Goal: Use online tool/utility: Utilize a website feature to perform a specific function

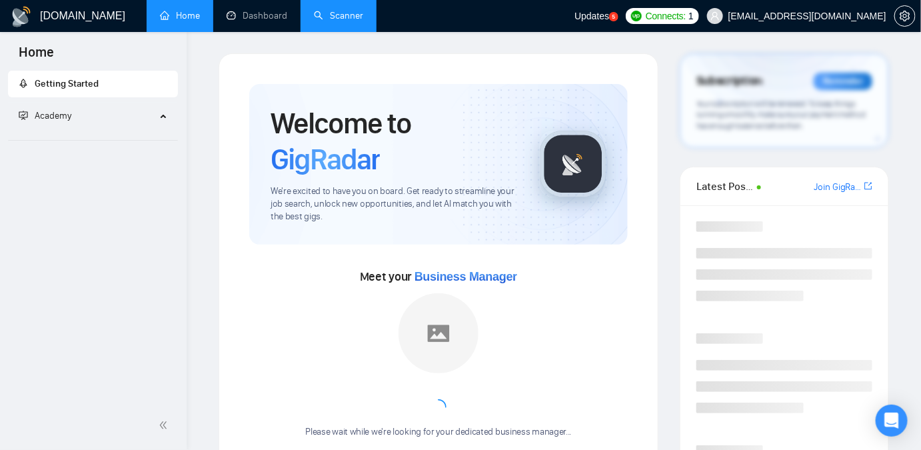
click at [351, 21] on link "Scanner" at bounding box center [338, 15] width 49 height 11
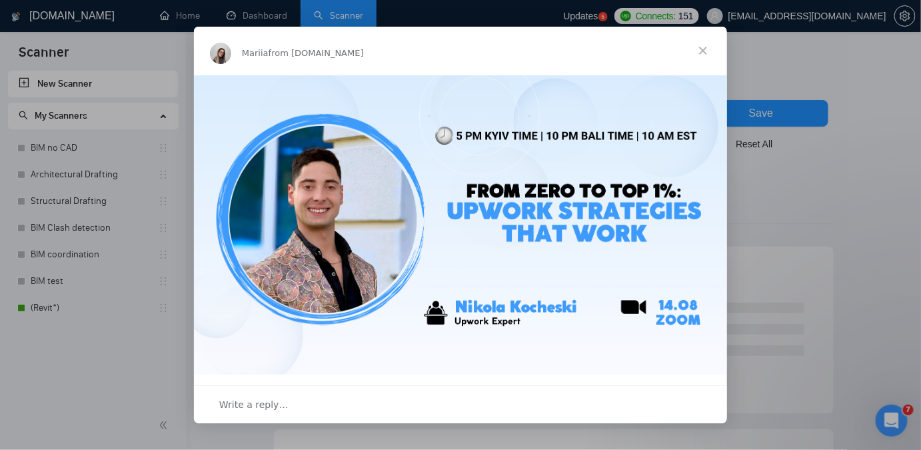
click at [700, 45] on span "Close" at bounding box center [703, 51] width 48 height 48
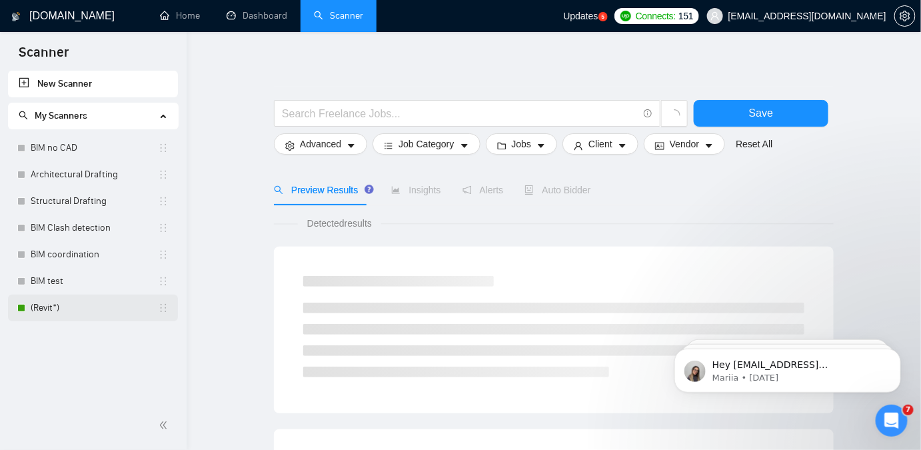
click at [49, 312] on link "(Revit*)" at bounding box center [94, 308] width 127 height 27
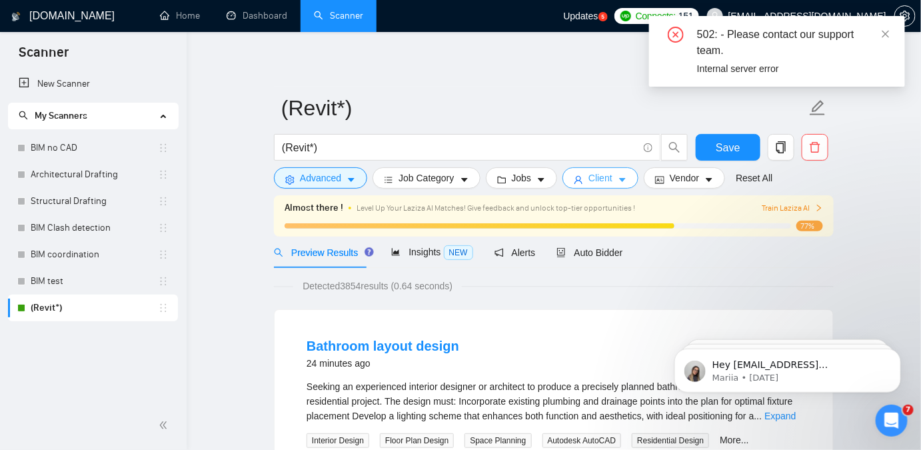
click at [564, 177] on button "Client" at bounding box center [600, 177] width 76 height 21
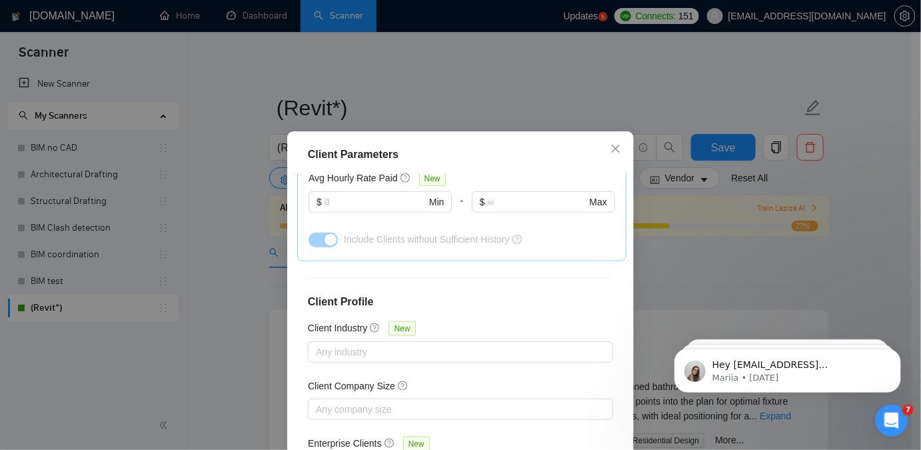
scroll to position [515, 0]
click at [808, 245] on div "Client Parameters Client Location Include Client Countries Select Exclude Clien…" at bounding box center [460, 225] width 921 height 450
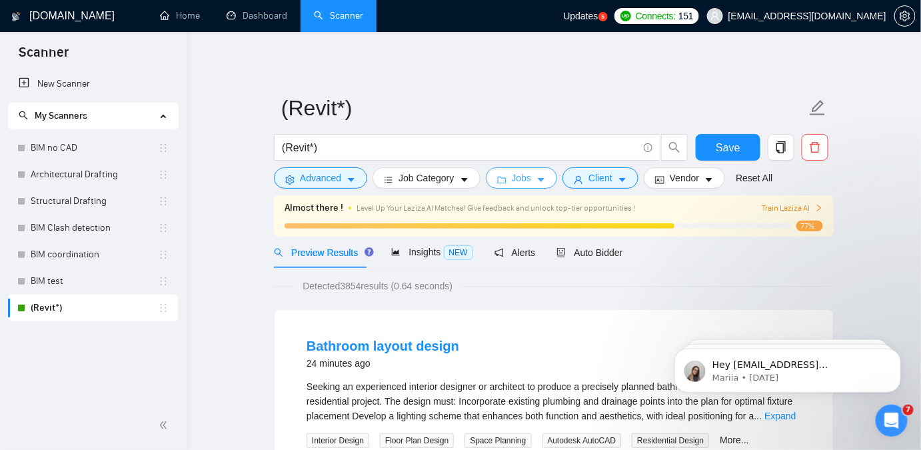
click at [512, 188] on button "Jobs" at bounding box center [522, 177] width 72 height 21
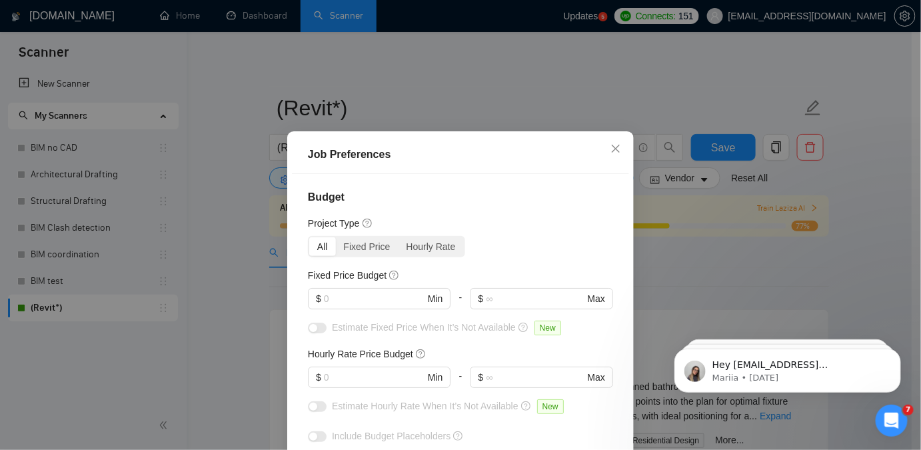
scroll to position [0, 0]
click at [347, 301] on input "text" at bounding box center [374, 299] width 101 height 15
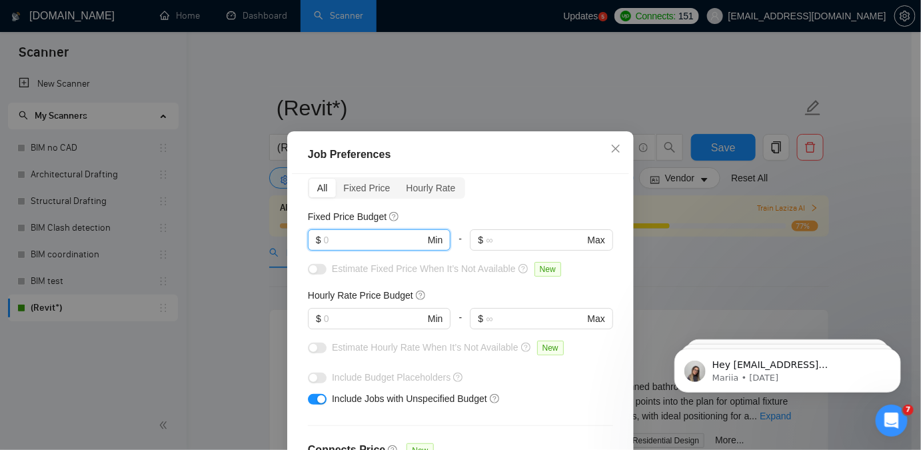
scroll to position [60, 0]
click at [357, 314] on input "text" at bounding box center [374, 318] width 101 height 15
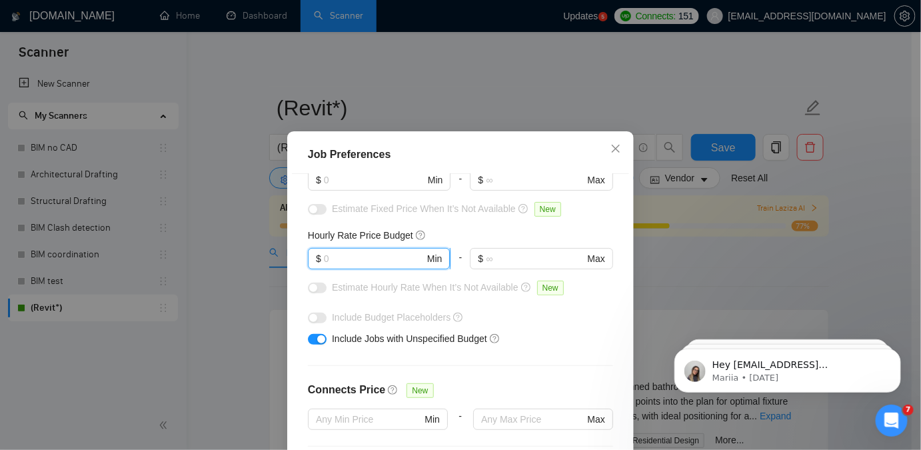
scroll to position [121, 0]
type input "2"
type input "20"
click at [545, 313] on div "Include Budget Placeholders" at bounding box center [465, 316] width 267 height 15
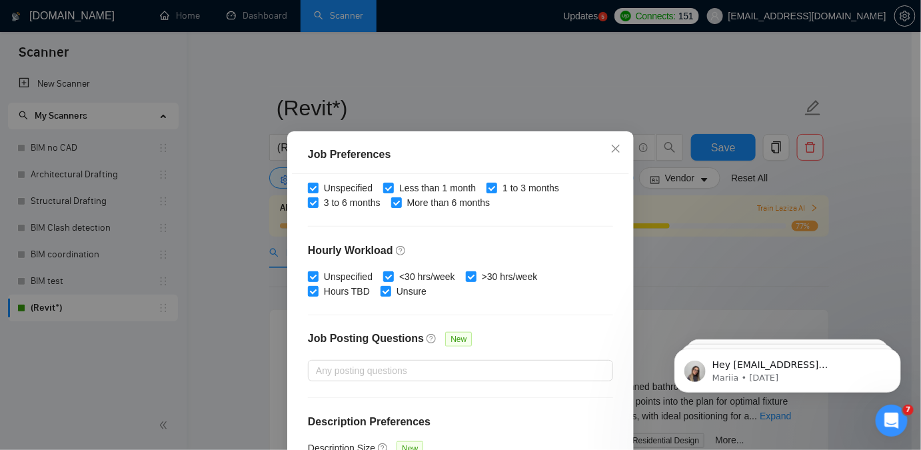
scroll to position [436, 0]
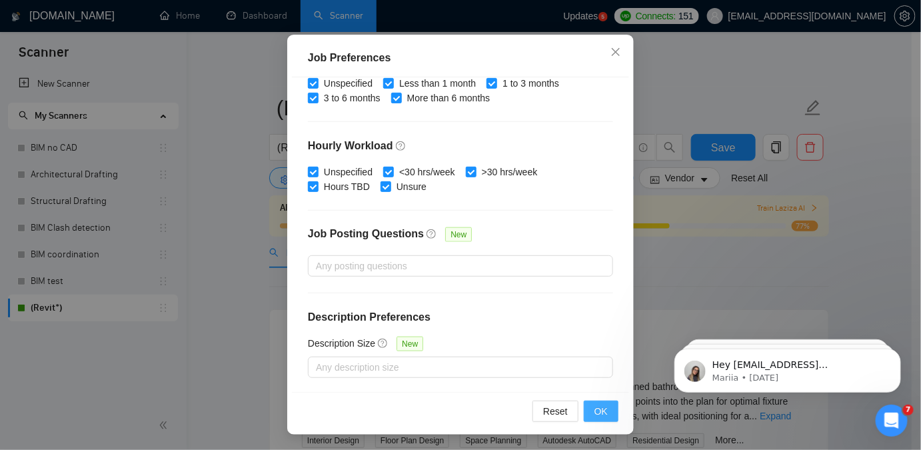
click at [590, 408] on button "OK" at bounding box center [601, 411] width 35 height 21
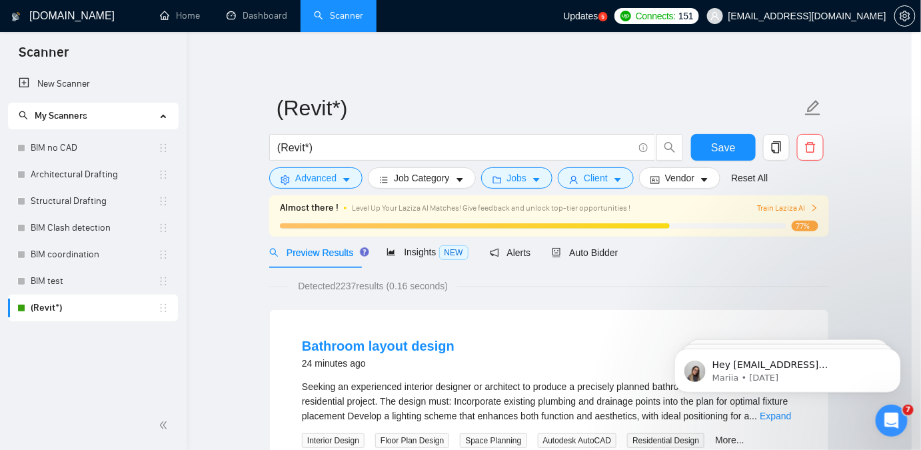
scroll to position [46, 0]
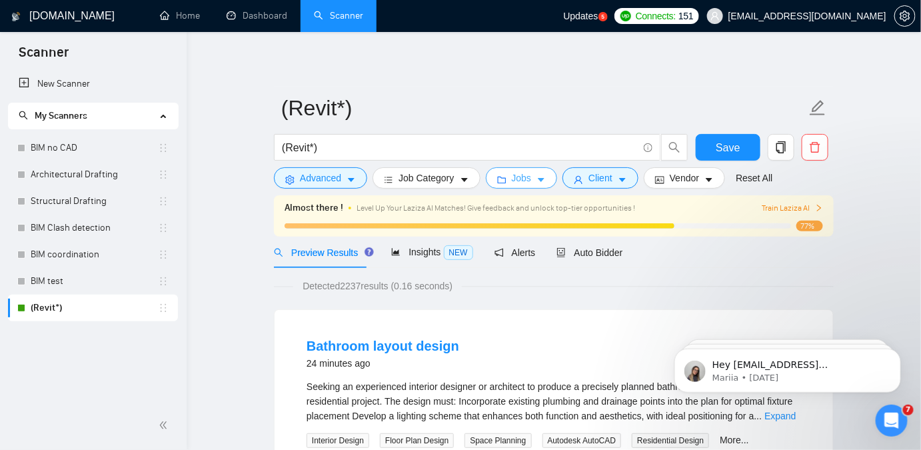
click at [519, 179] on span "Jobs" at bounding box center [522, 178] width 20 height 15
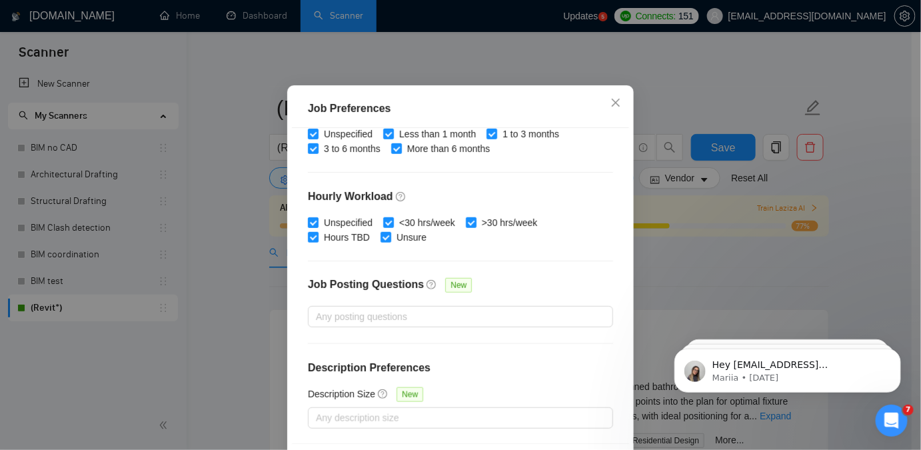
click at [736, 177] on div "Job Preferences Budget Project Type All Fixed Price Hourly Rate Fixed Price Bud…" at bounding box center [460, 225] width 921 height 450
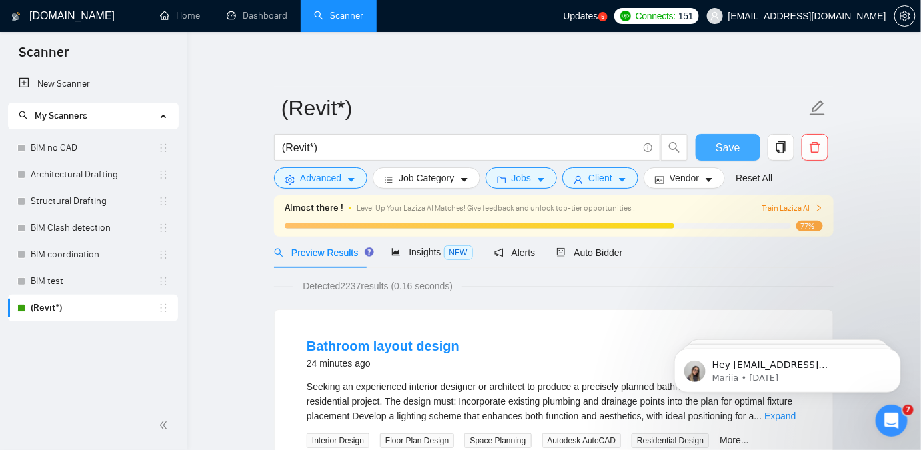
click at [725, 146] on span "Save" at bounding box center [728, 147] width 24 height 17
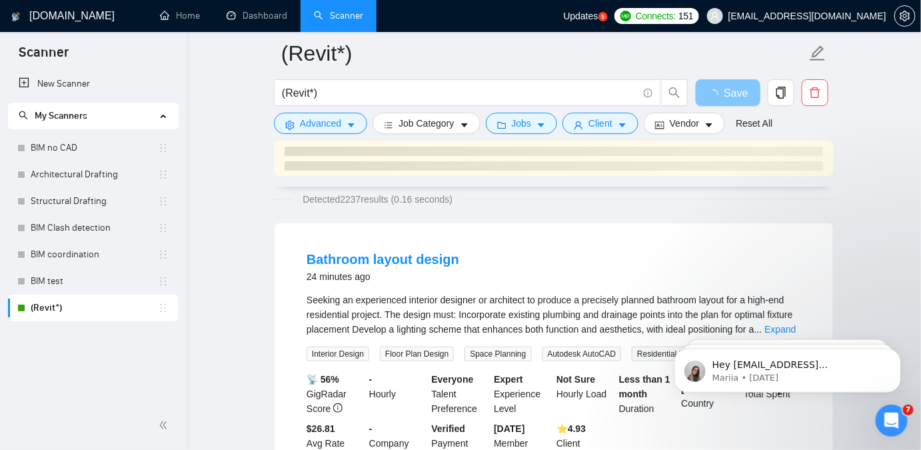
scroll to position [0, 0]
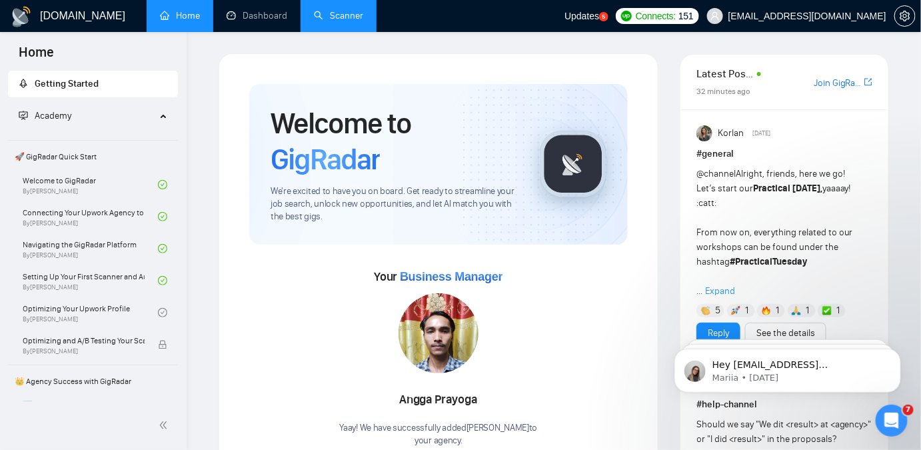
click at [339, 17] on link "Scanner" at bounding box center [338, 15] width 49 height 11
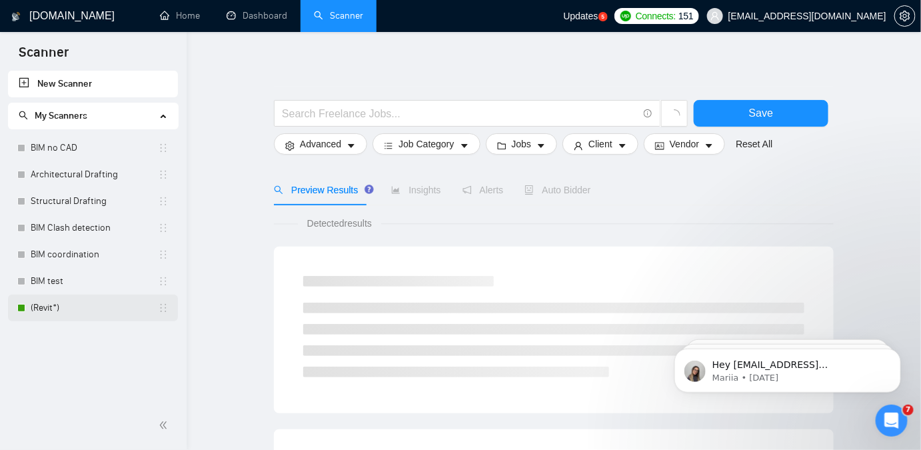
click at [70, 311] on link "(Revit*)" at bounding box center [94, 308] width 127 height 27
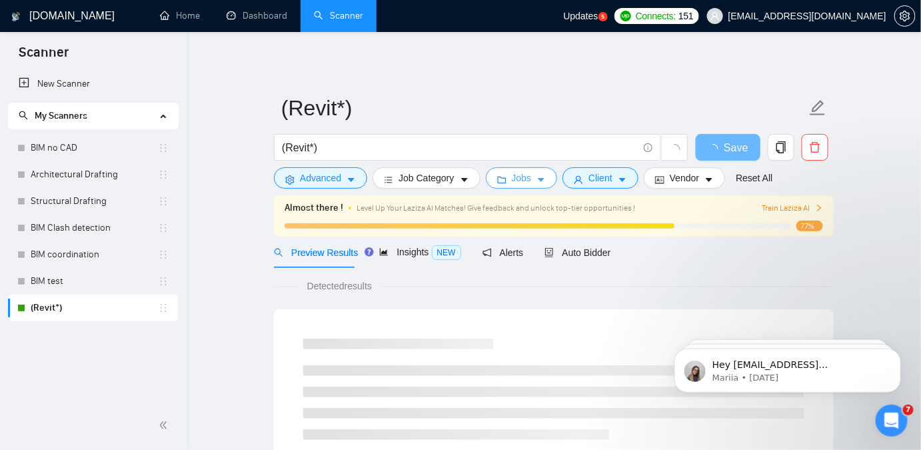
click at [512, 183] on span "Jobs" at bounding box center [522, 178] width 20 height 15
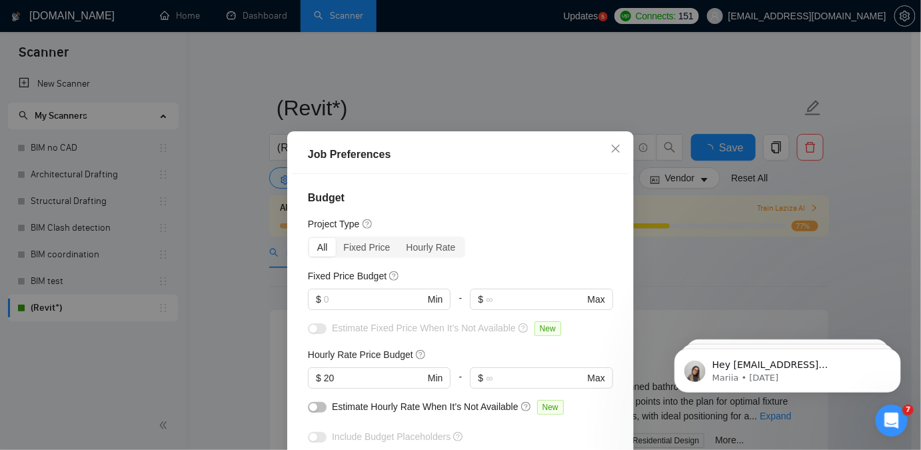
scroll to position [60, 0]
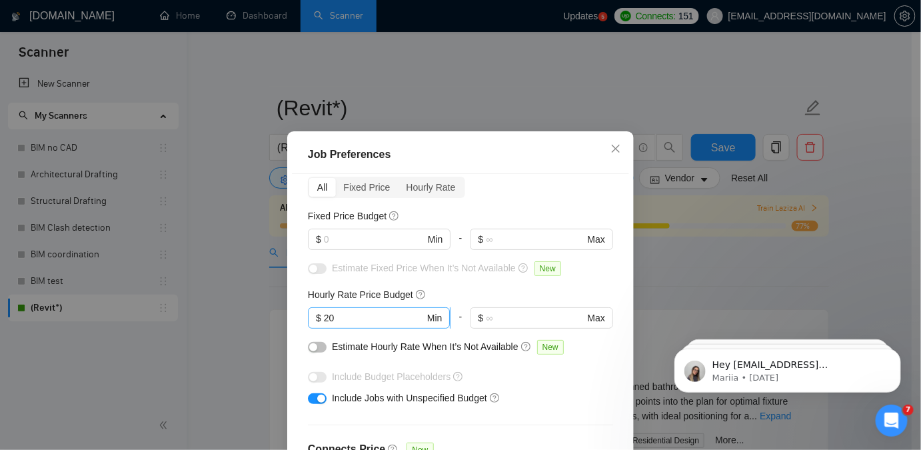
click at [368, 317] on input "20" at bounding box center [374, 318] width 101 height 15
type input "2"
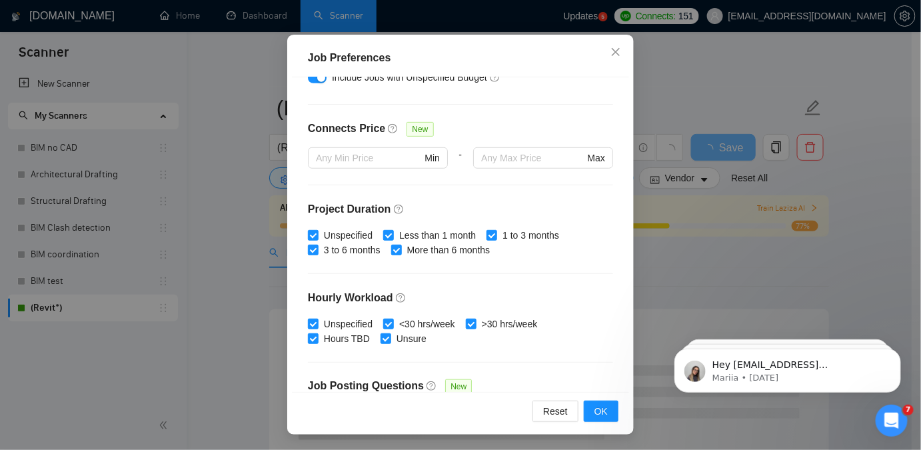
scroll to position [73, 0]
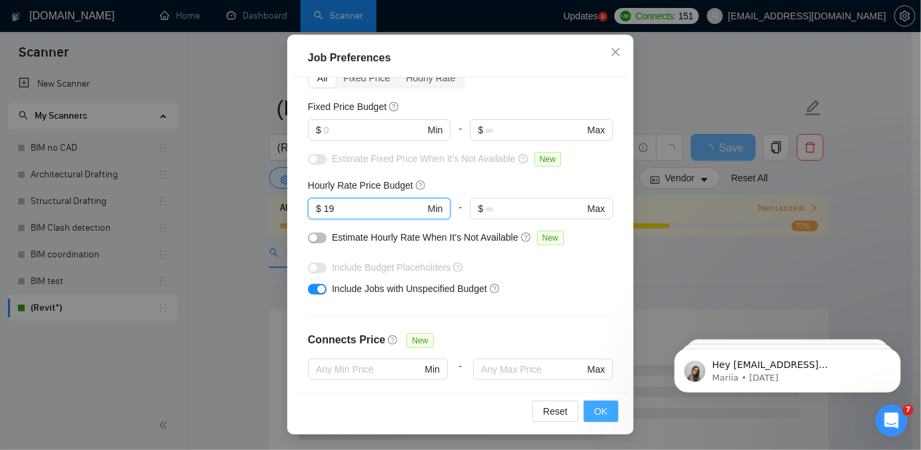
type input "19"
click at [590, 398] on div "Reset OK" at bounding box center [460, 411] width 337 height 38
click at [594, 404] on span "OK" at bounding box center [600, 411] width 13 height 15
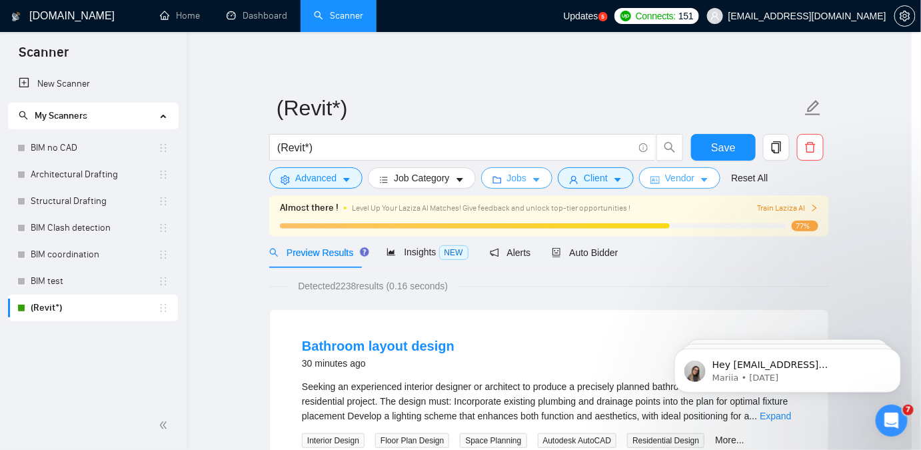
scroll to position [0, 0]
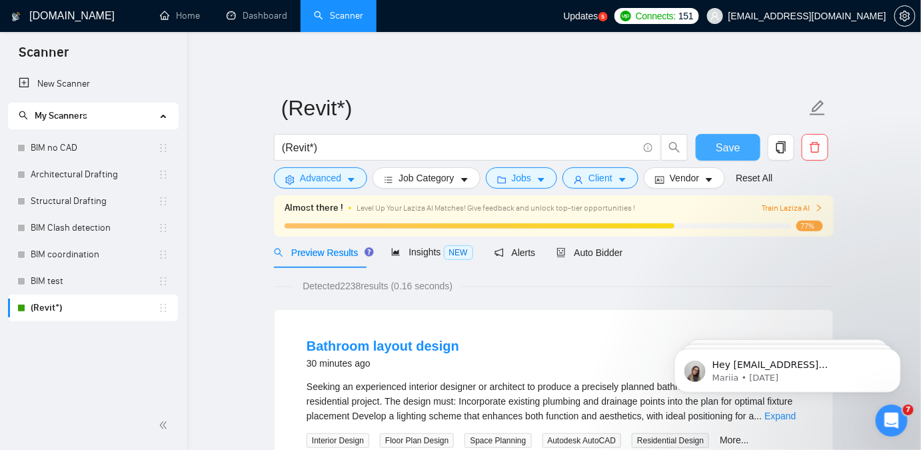
drag, startPoint x: 718, startPoint y: 144, endPoint x: 677, endPoint y: 272, distance: 134.5
click at [718, 143] on span "Save" at bounding box center [728, 147] width 24 height 17
